Goal: Transaction & Acquisition: Obtain resource

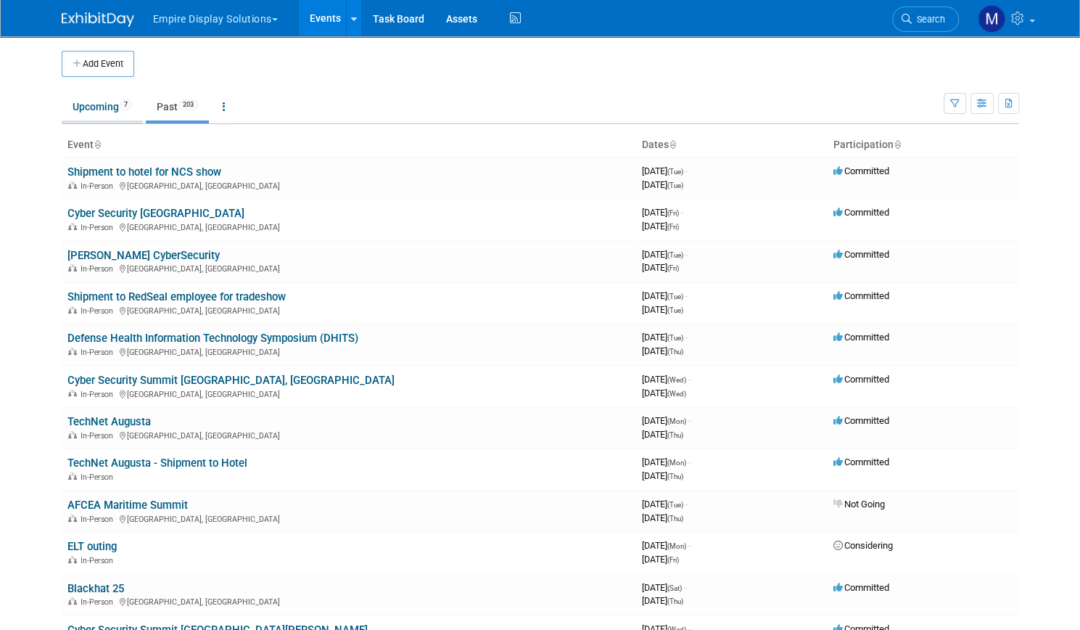
click at [91, 105] on link "Upcoming 7" at bounding box center [102, 107] width 81 height 28
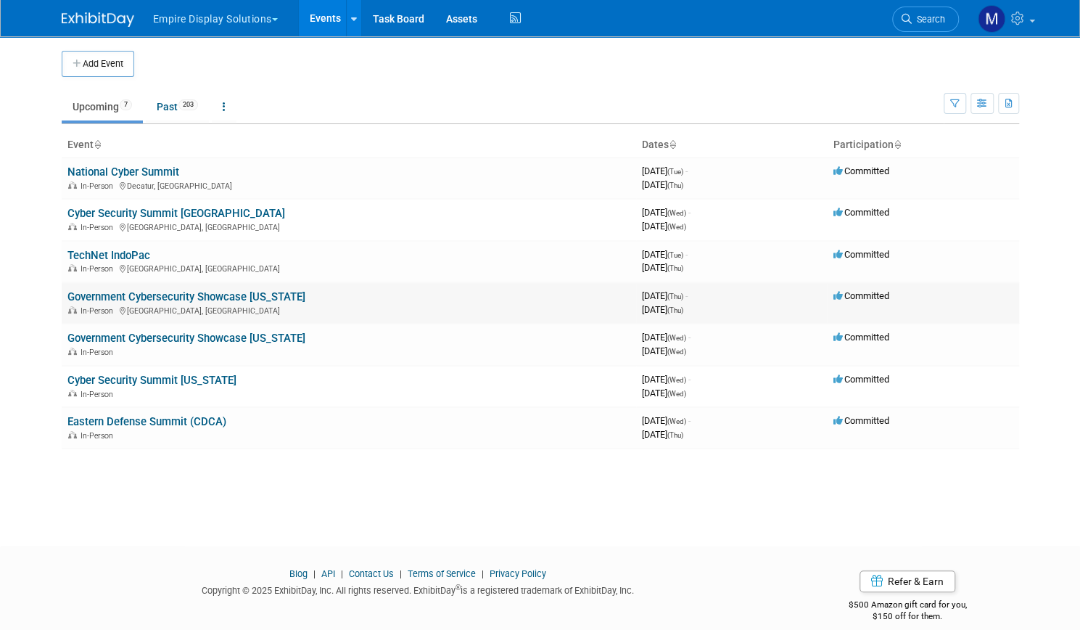
click at [141, 297] on link "Government Cybersecurity Showcase [US_STATE]" at bounding box center [186, 296] width 238 height 13
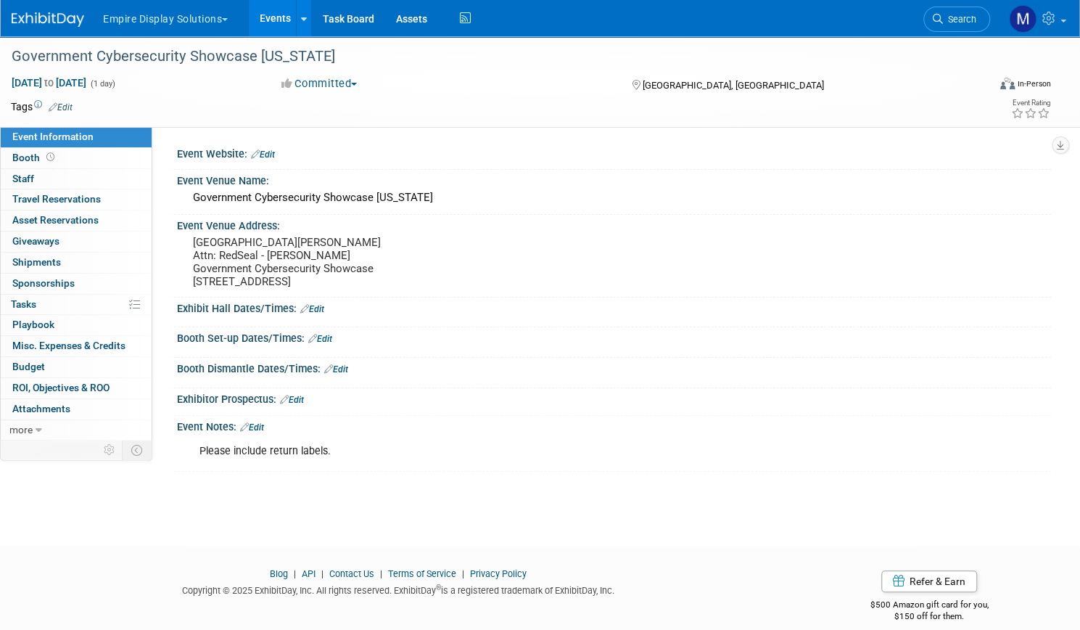
click at [302, 26] on link "Events" at bounding box center [275, 18] width 53 height 36
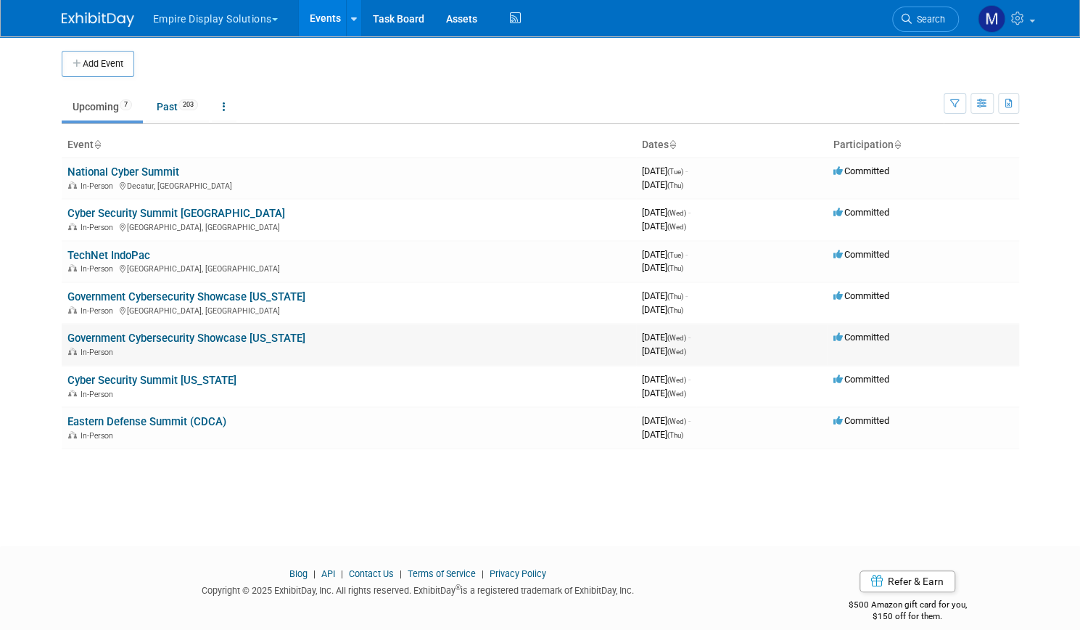
click at [168, 338] on link "Government Cybersecurity Showcase [US_STATE]" at bounding box center [186, 337] width 238 height 13
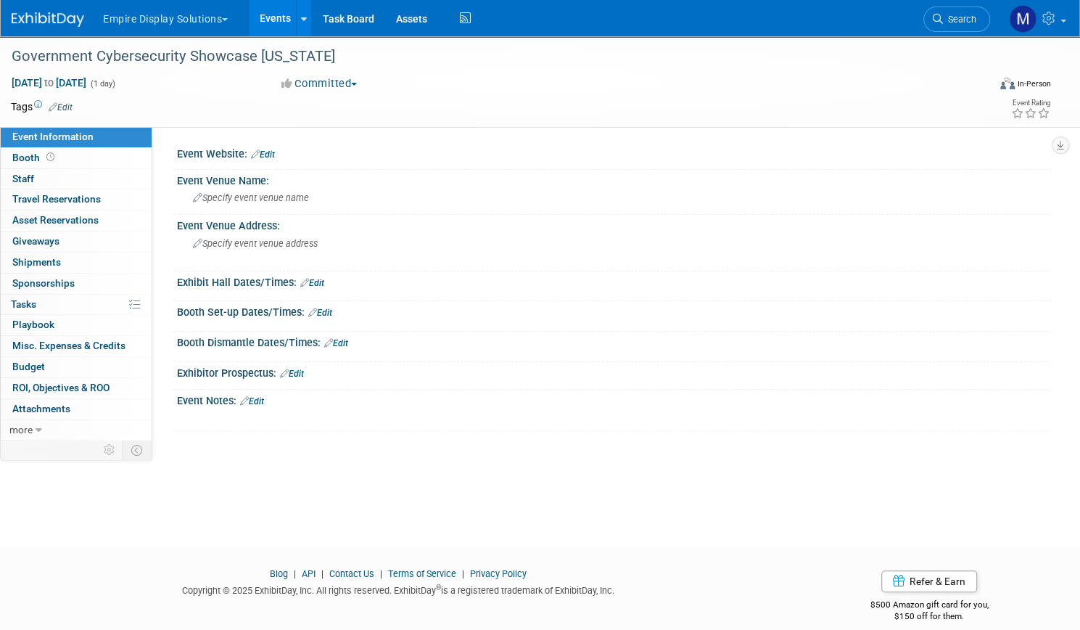
click at [302, 24] on link "Events" at bounding box center [275, 18] width 53 height 36
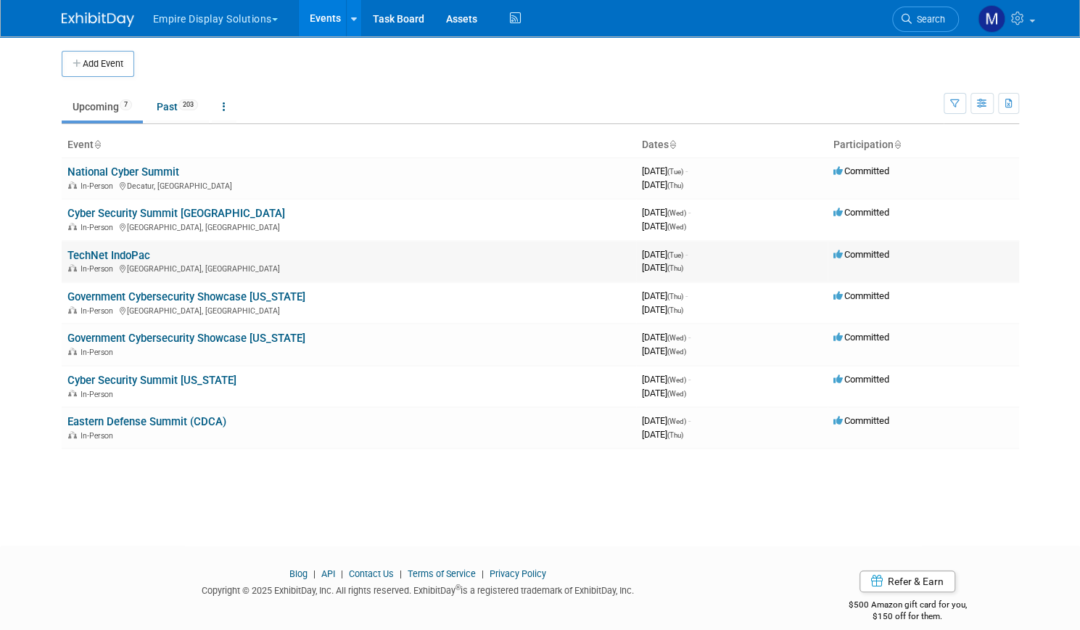
click at [112, 253] on link "TechNet IndoPac" at bounding box center [108, 255] width 83 height 13
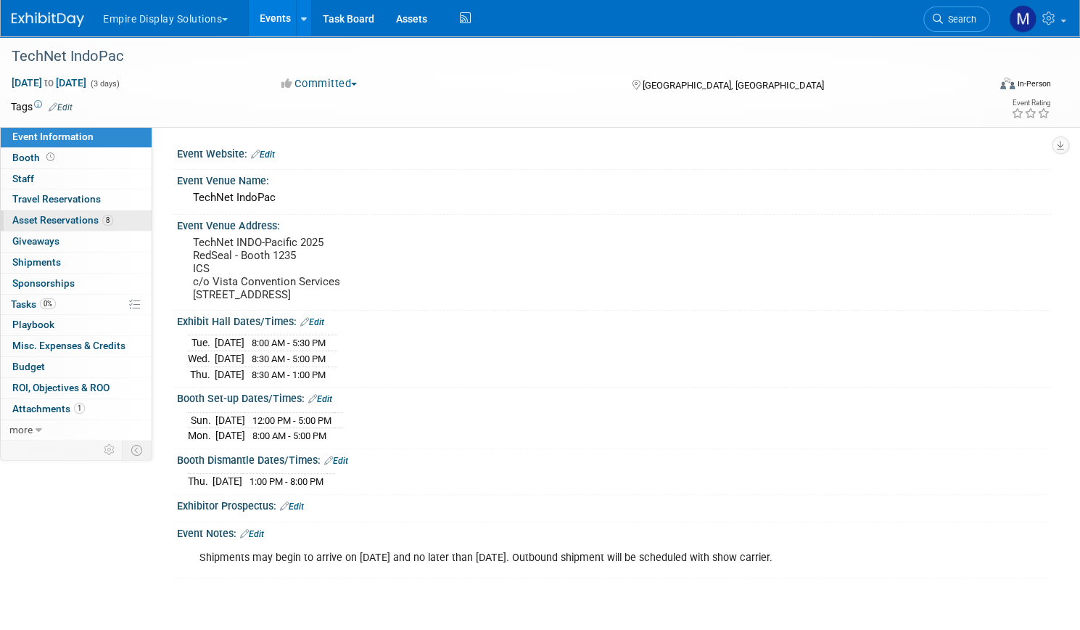
click at [115, 212] on link "8 Asset Reservations 8" at bounding box center [76, 220] width 151 height 20
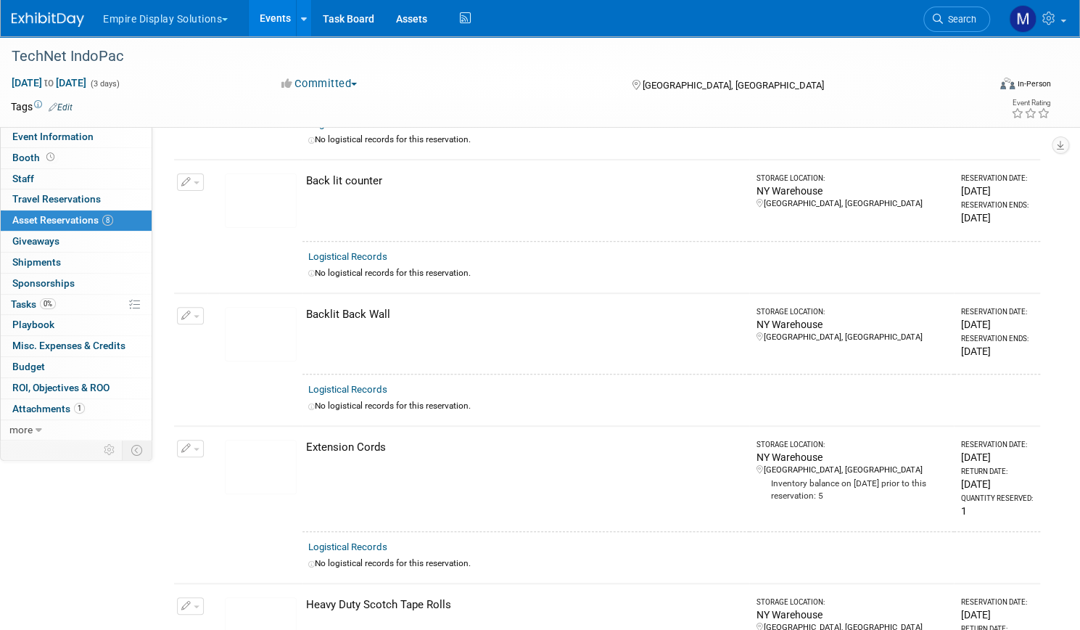
scroll to position [145, 0]
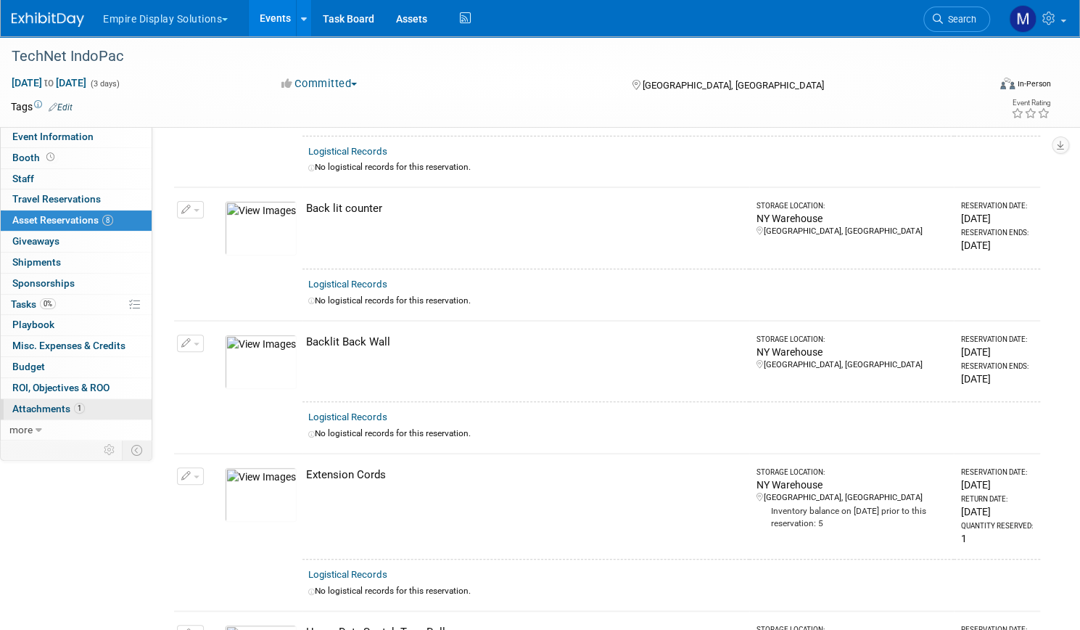
click at [85, 404] on span "Attachments 1" at bounding box center [48, 409] width 73 height 12
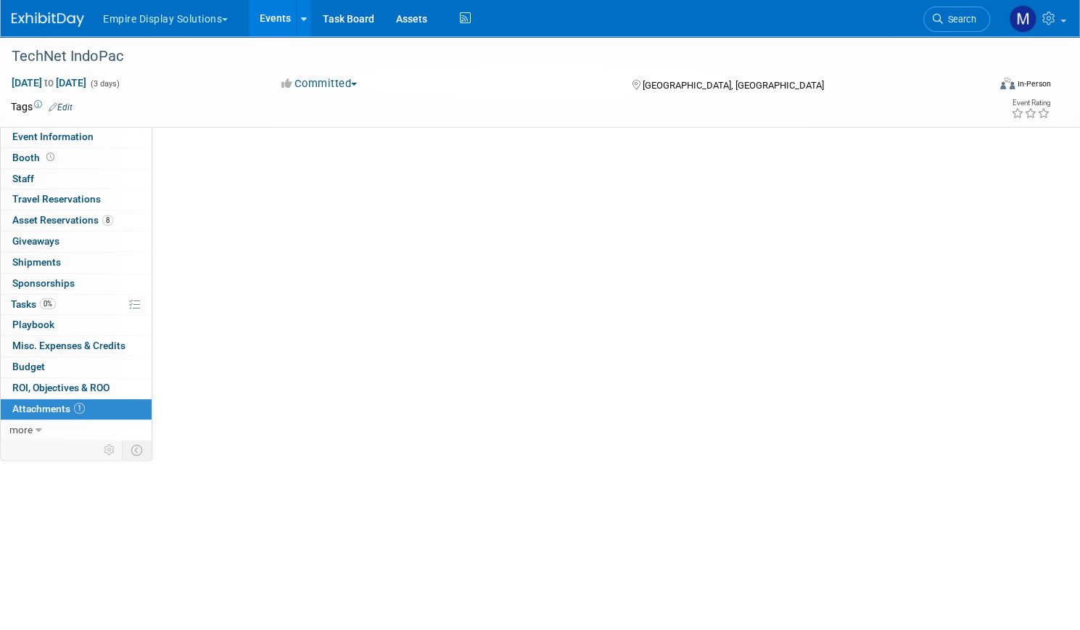
scroll to position [0, 0]
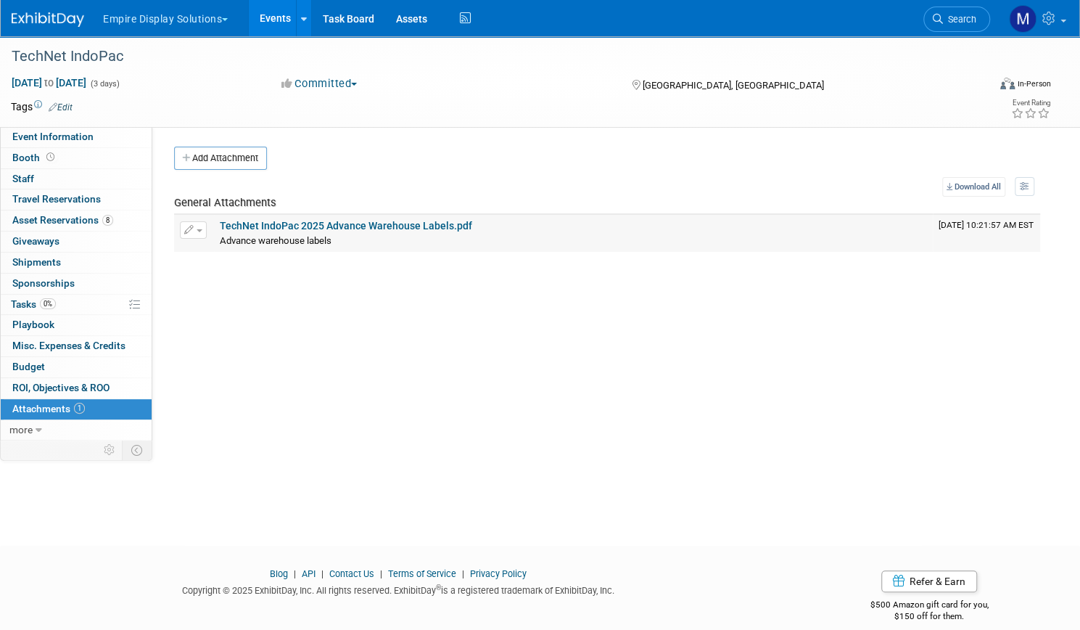
click at [452, 225] on link "TechNet IndoPac 2025 Advance Warehouse Labels.pdf" at bounding box center [346, 226] width 252 height 12
